Goal: Information Seeking & Learning: Understand process/instructions

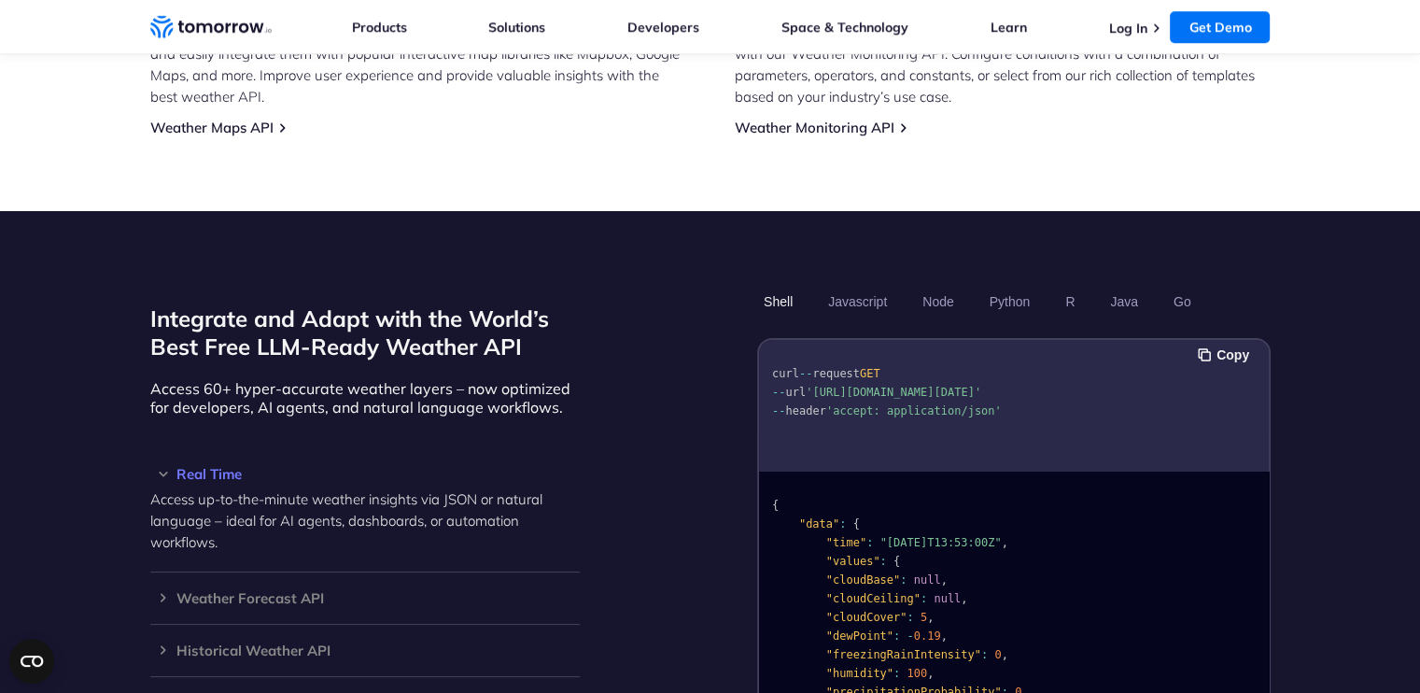
scroll to position [1494, 0]
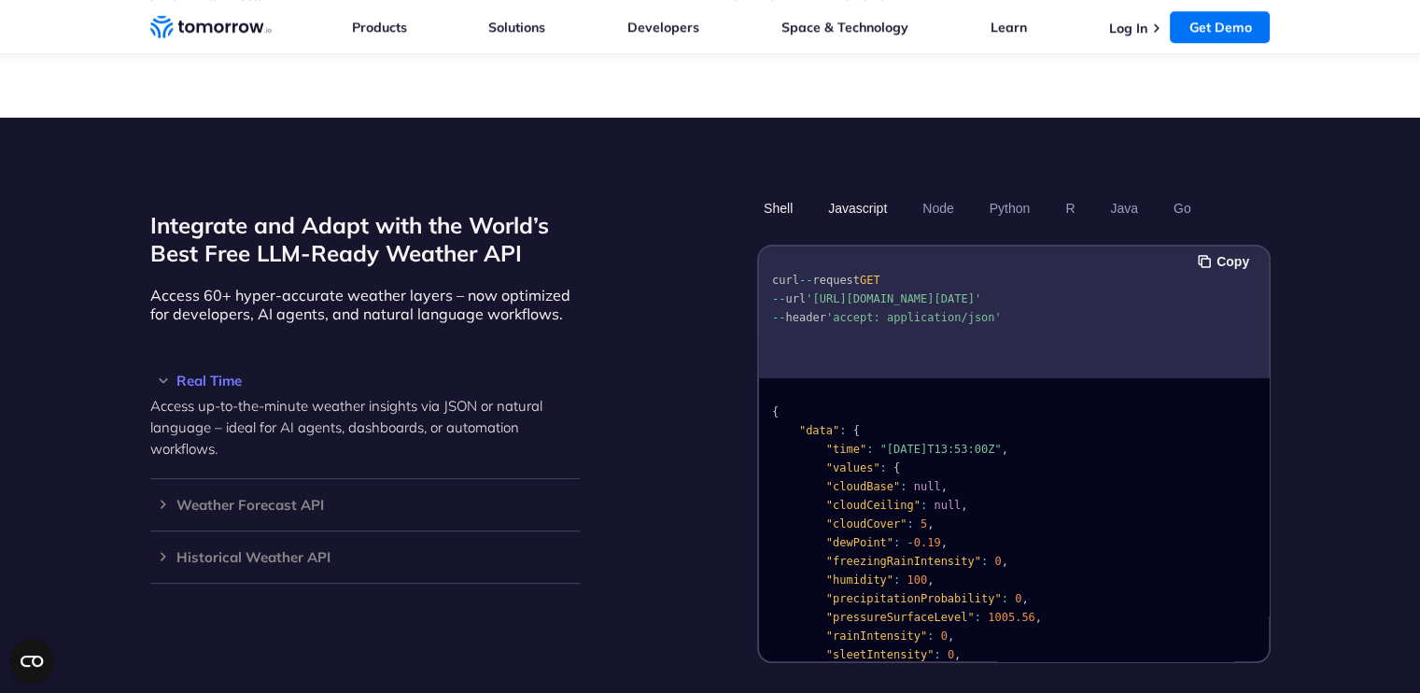
click at [870, 192] on button "Javascript" at bounding box center [858, 208] width 72 height 32
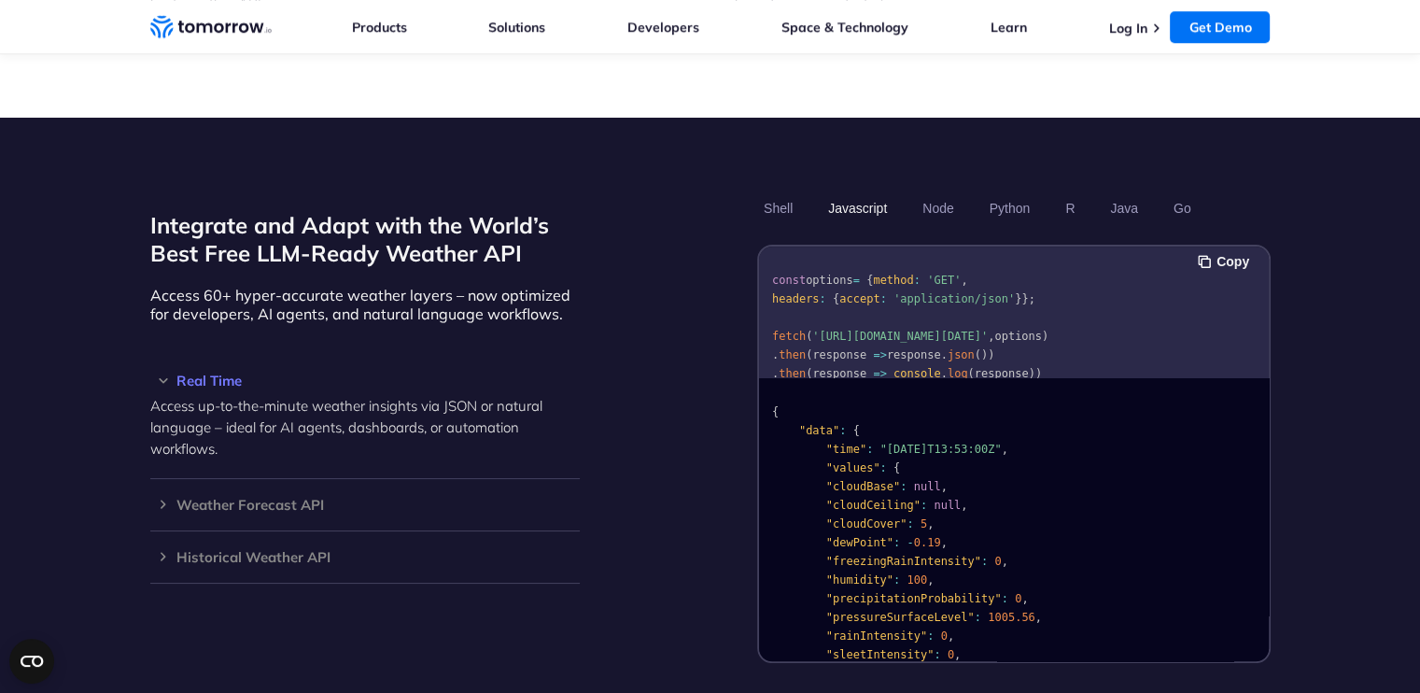
scroll to position [58, 0]
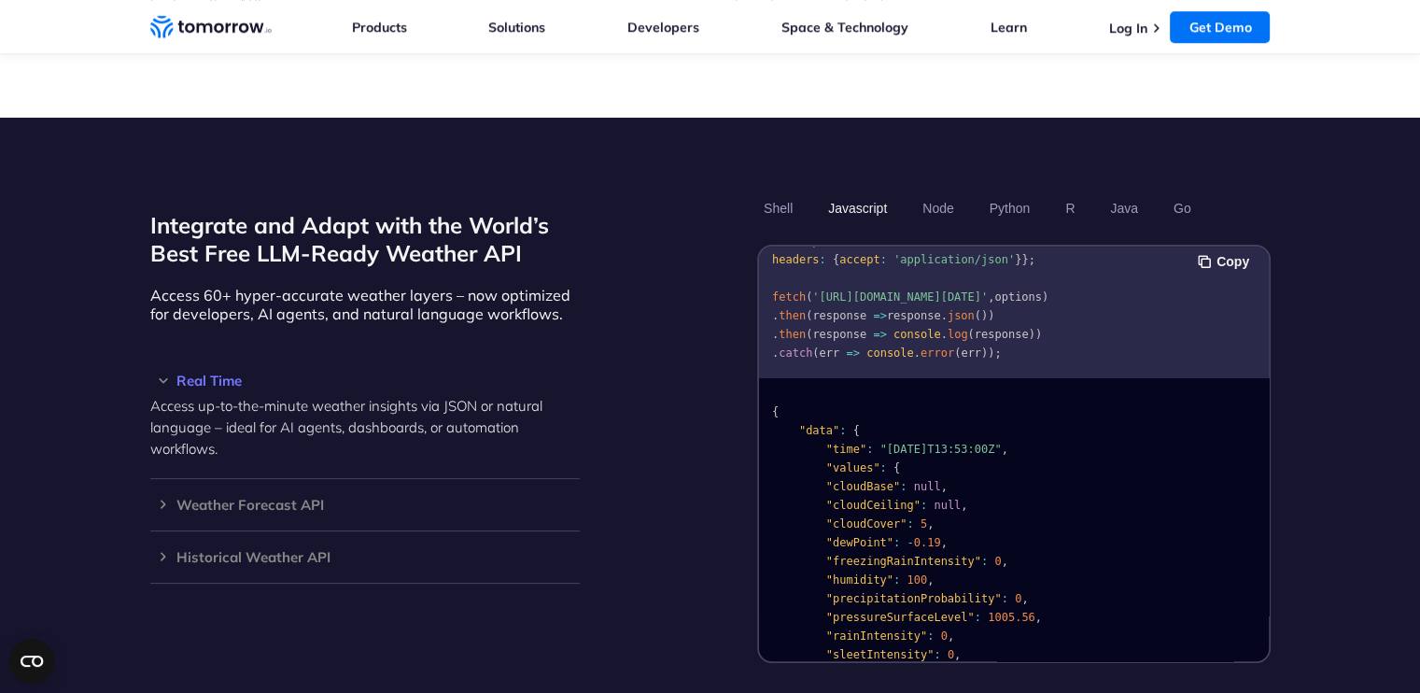
drag, startPoint x: 813, startPoint y: 252, endPoint x: 934, endPoint y: 271, distance: 121.9
click at [934, 290] on span "'[URL][DOMAIN_NAME][DATE]'" at bounding box center [900, 296] width 176 height 13
click at [1019, 277] on pre "const options = { method : 'GET' , headers : { accept : 'application/json' } };…" at bounding box center [1014, 293] width 510 height 160
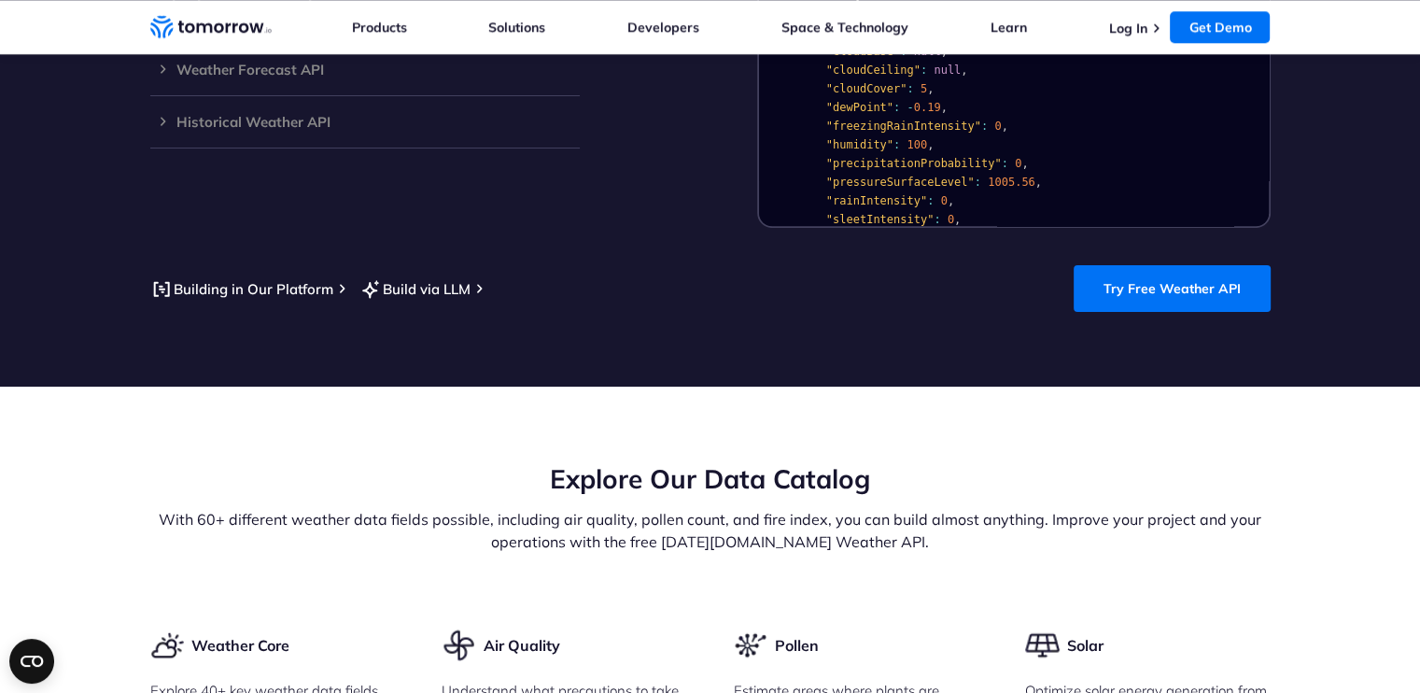
scroll to position [1961, 0]
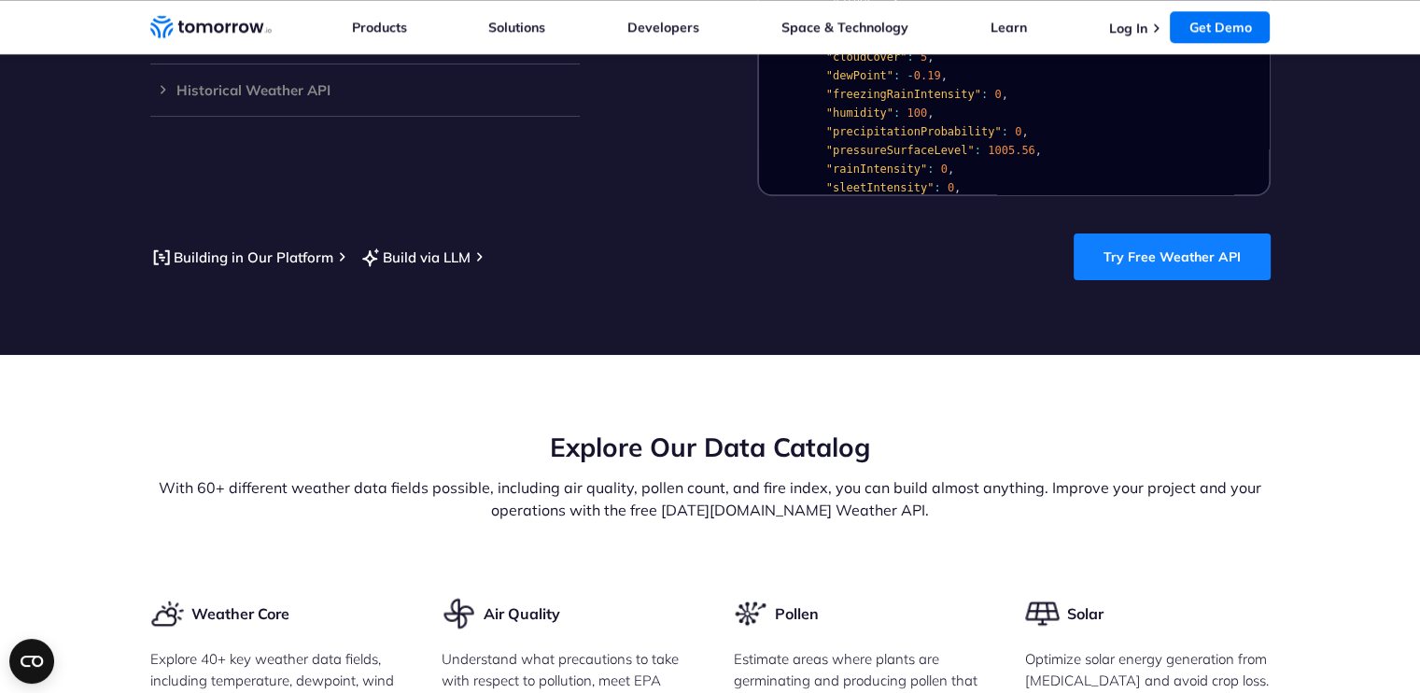
click at [1163, 234] on link "Try Free Weather API" at bounding box center [1172, 256] width 197 height 47
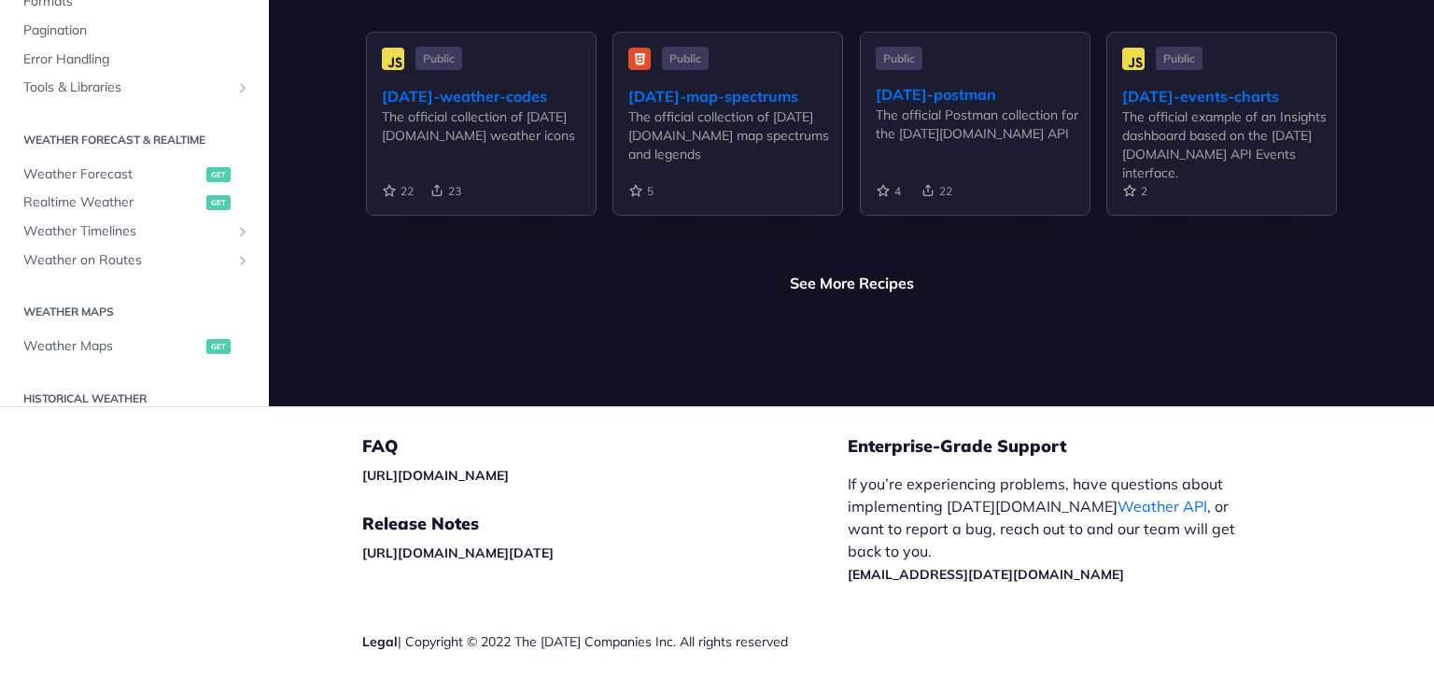
scroll to position [4582, 0]
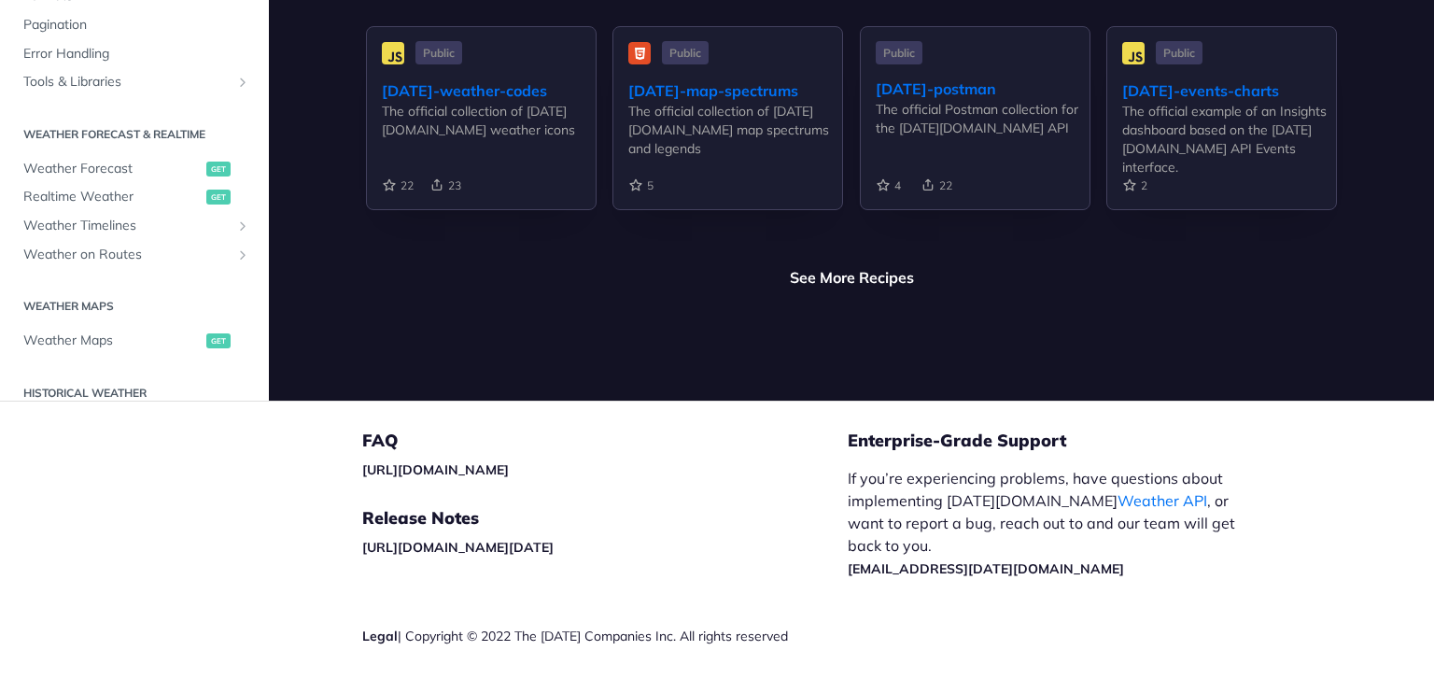
click at [517, 402] on div "FAQ https://tomorrowio.zendesk.com/ Release Notes https://docs.tomorrow.io/refe…" at bounding box center [605, 570] width 486 height 336
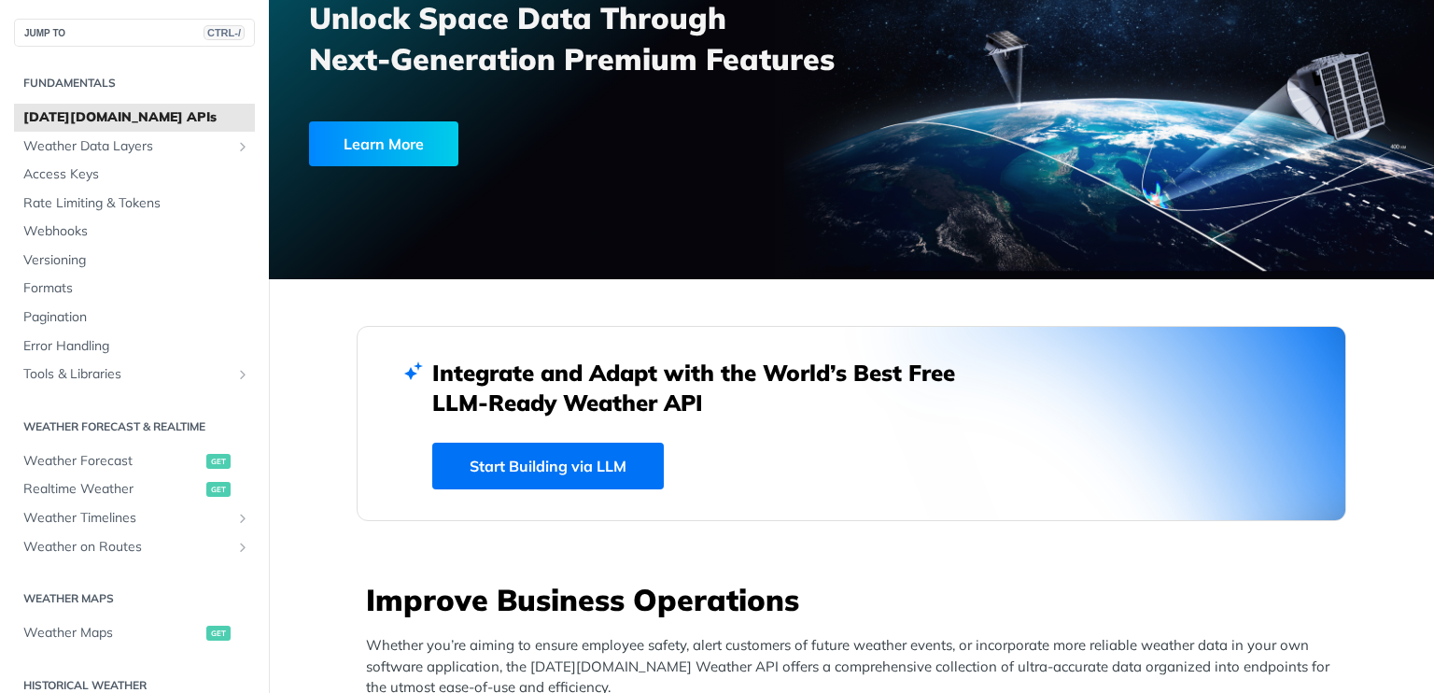
scroll to position [0, 0]
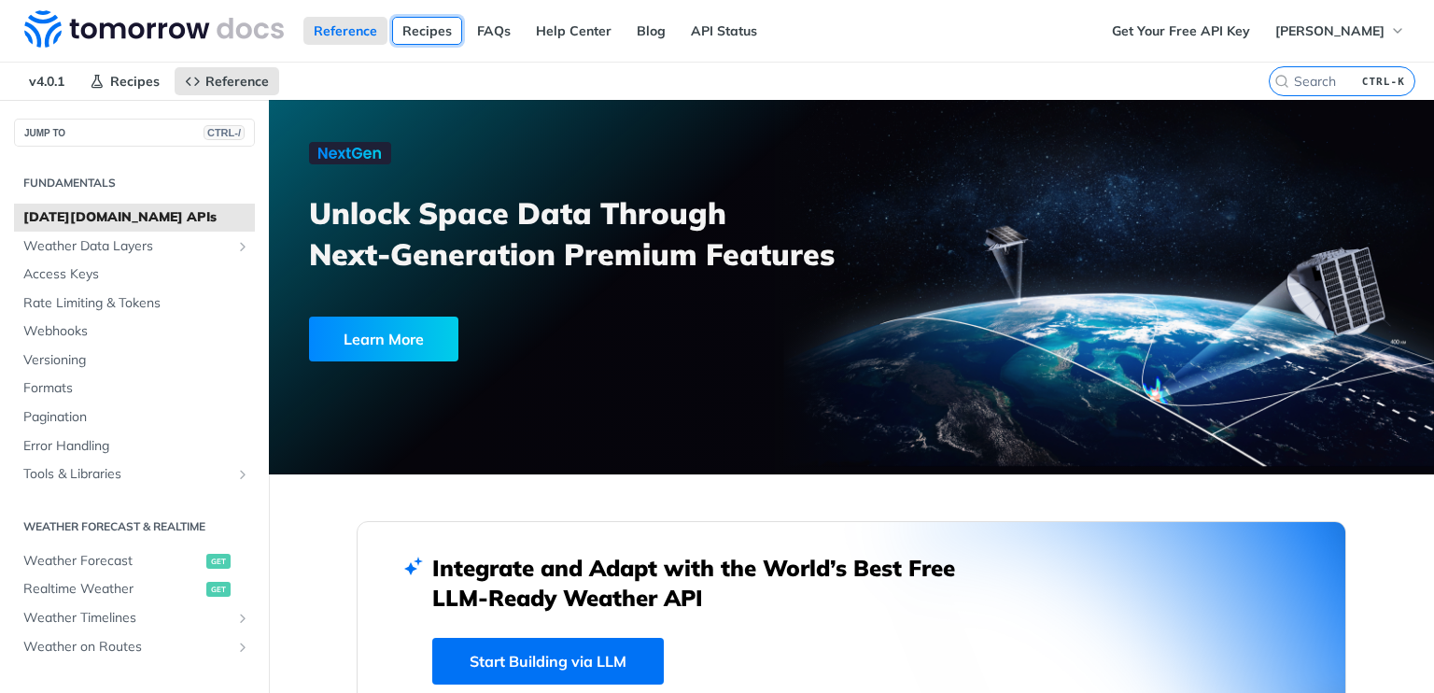
click at [416, 35] on link "Recipes" at bounding box center [427, 31] width 70 height 28
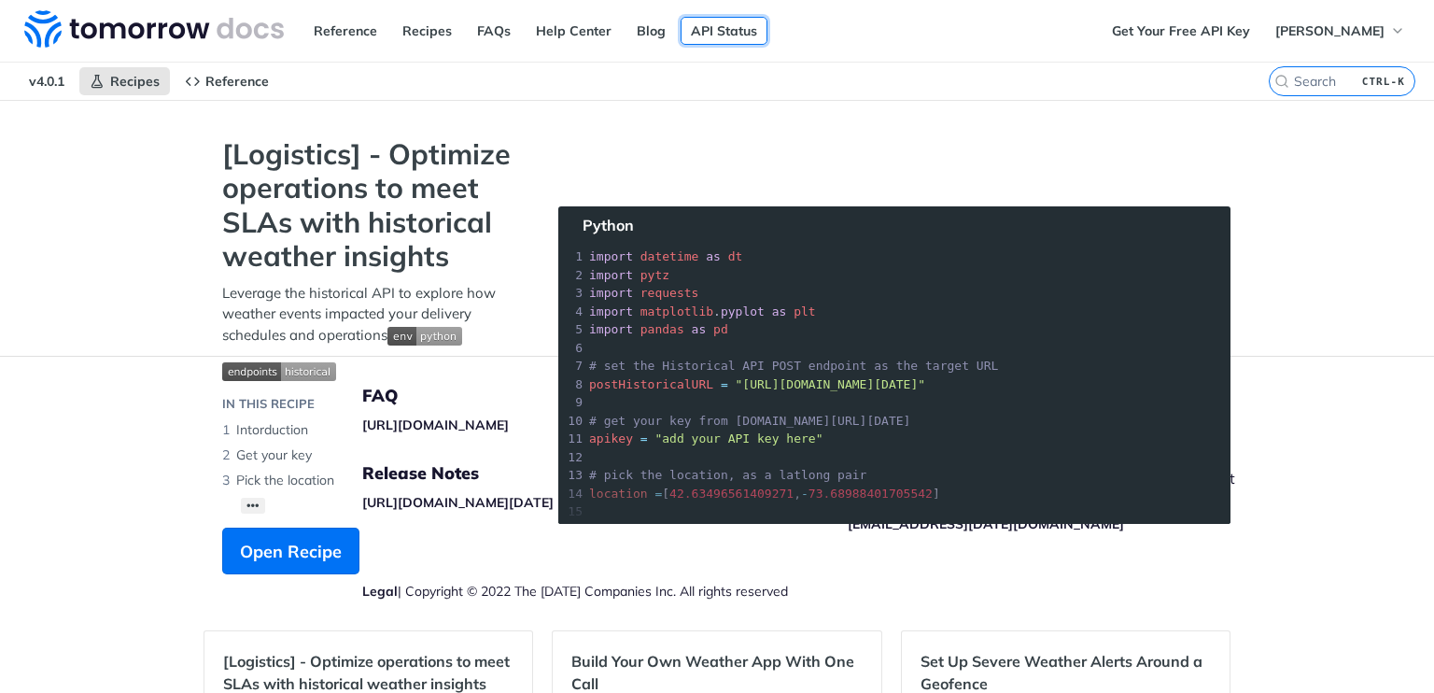
click at [702, 33] on link "API Status" at bounding box center [724, 31] width 87 height 28
